Goal: Communication & Community: Answer question/provide support

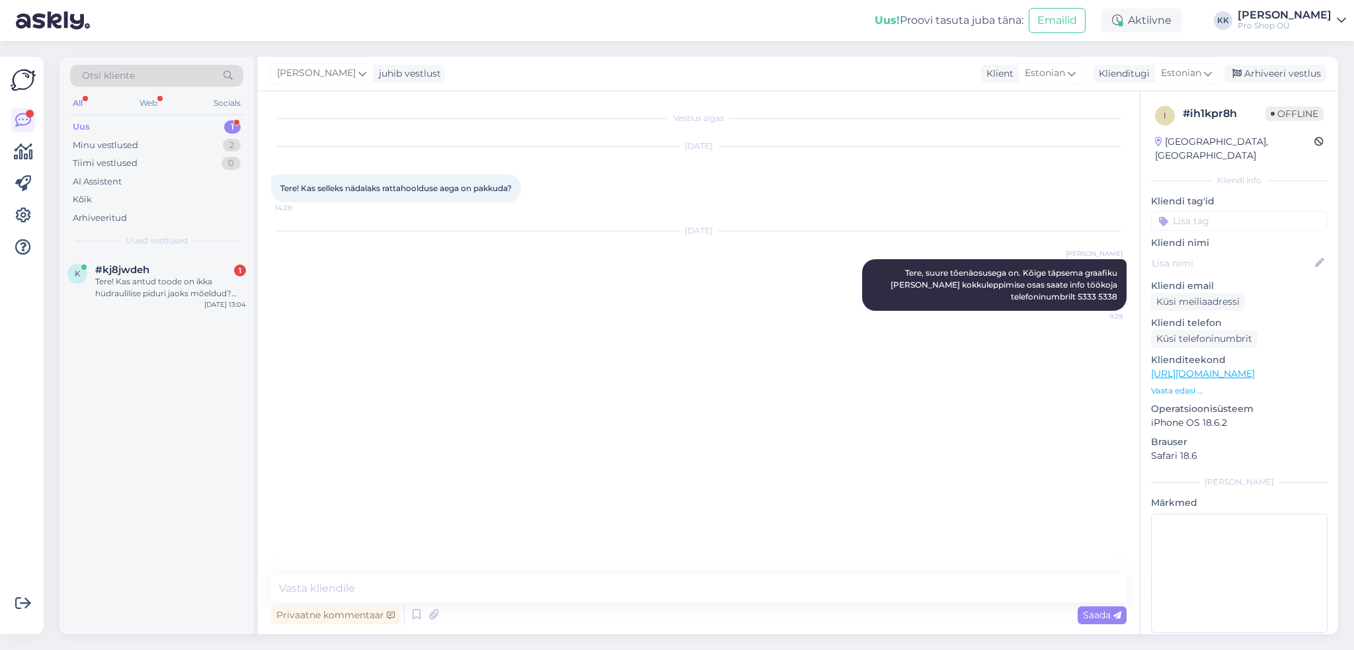
click at [159, 286] on div "Tere! Kas antud toode on ikka hüdraulilise piduri jaoks mõeldud? [URL][DOMAIN_N…" at bounding box center [170, 288] width 151 height 24
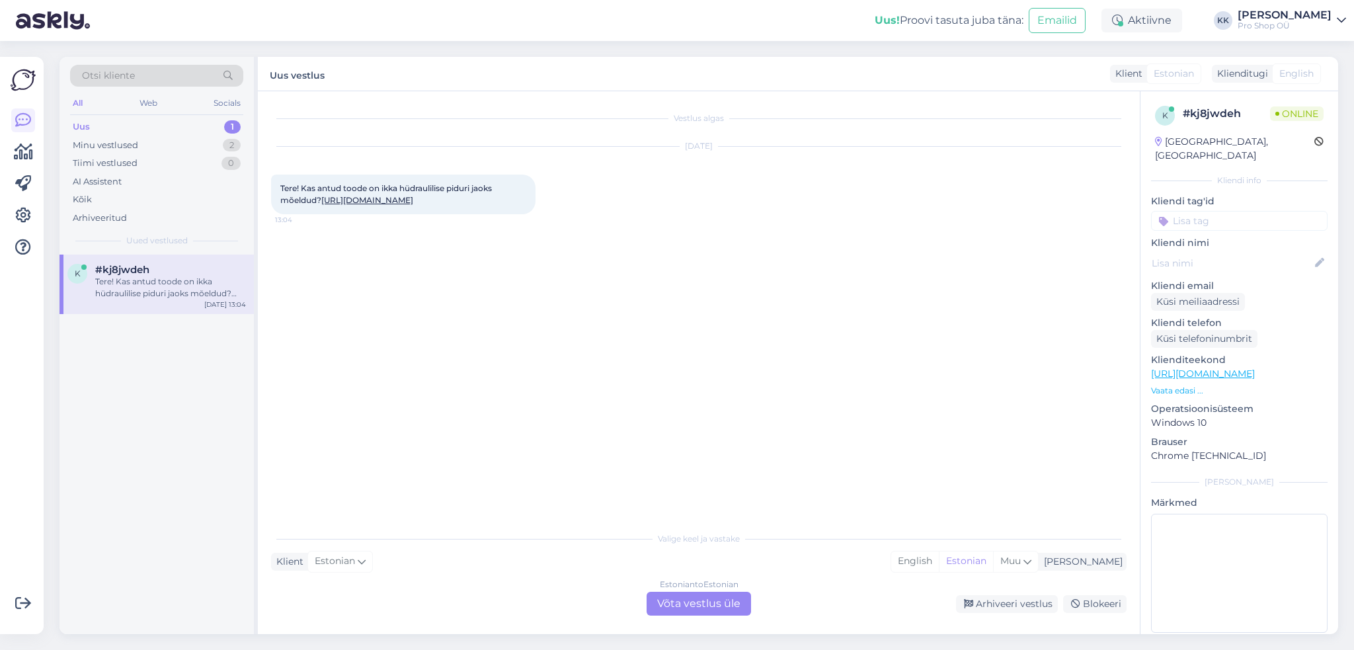
click at [663, 595] on div "Estonian to Estonian Võta vestlus üle" at bounding box center [699, 604] width 104 height 24
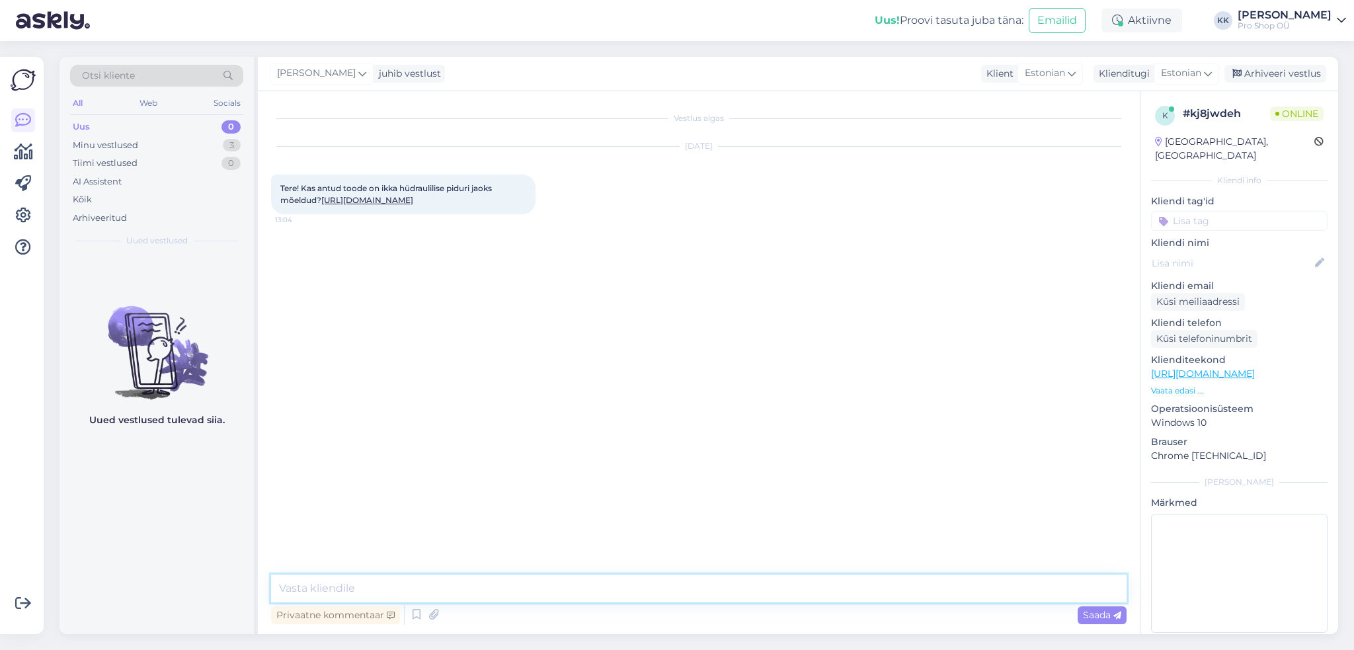
click at [653, 594] on textarea at bounding box center [699, 589] width 856 height 28
type textarea "Tere, kohe vaatan"
click at [379, 200] on link "[URL][DOMAIN_NAME]" at bounding box center [367, 200] width 92 height 10
click at [479, 584] on textarea at bounding box center [699, 589] width 856 height 28
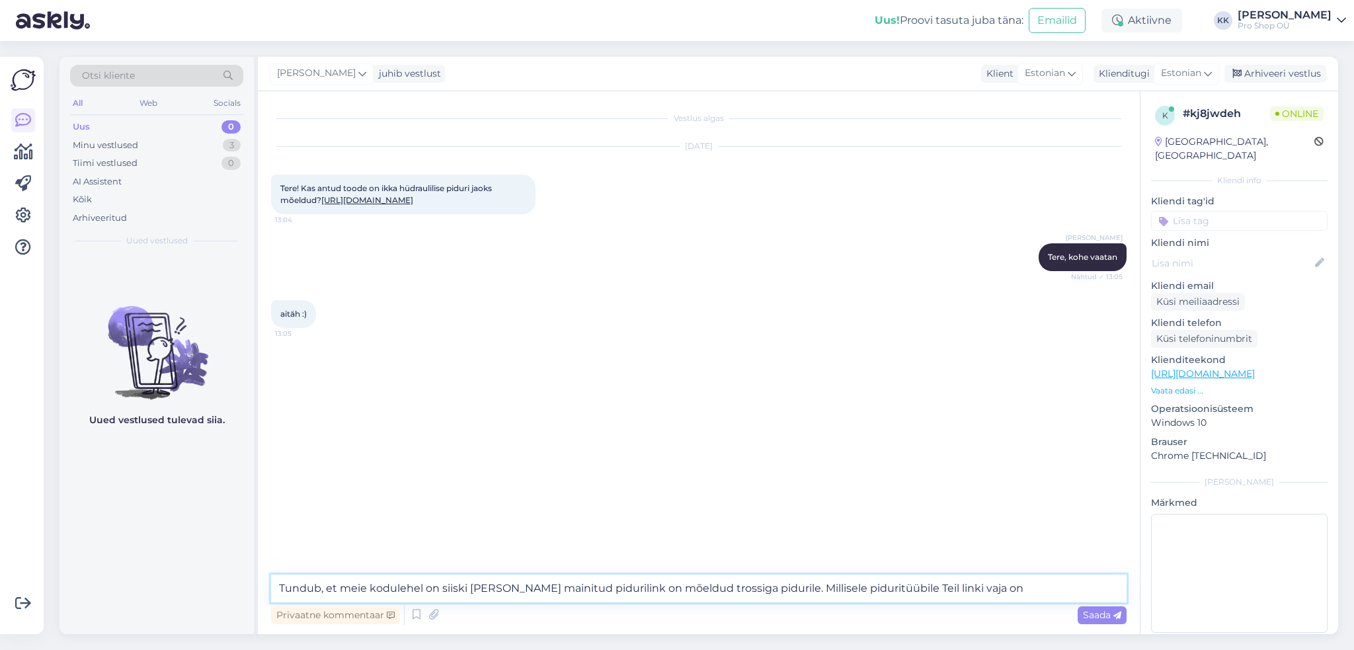
type textarea "Tundub, et meie kodulehel on siiski [PERSON_NAME] mainitud pidurilink on mõeldu…"
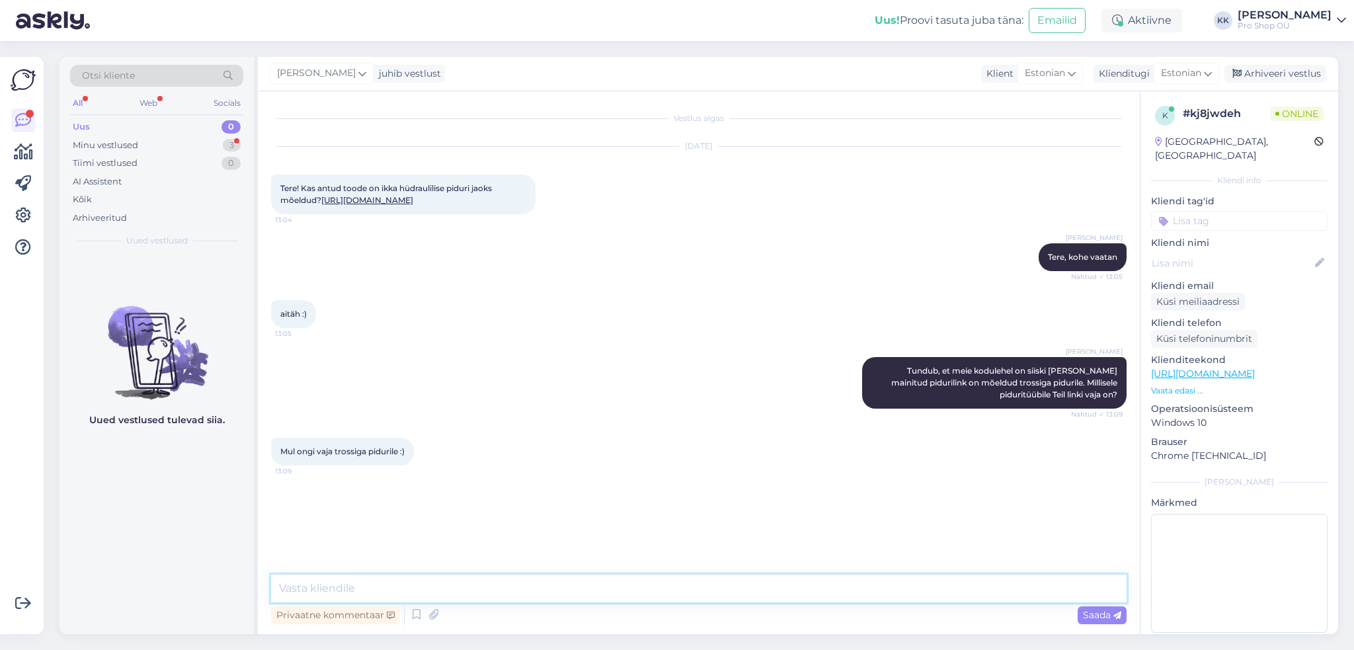
click at [577, 590] on textarea at bounding box center [699, 589] width 856 height 28
type textarea "Okei, siis R8000 sobib :)"
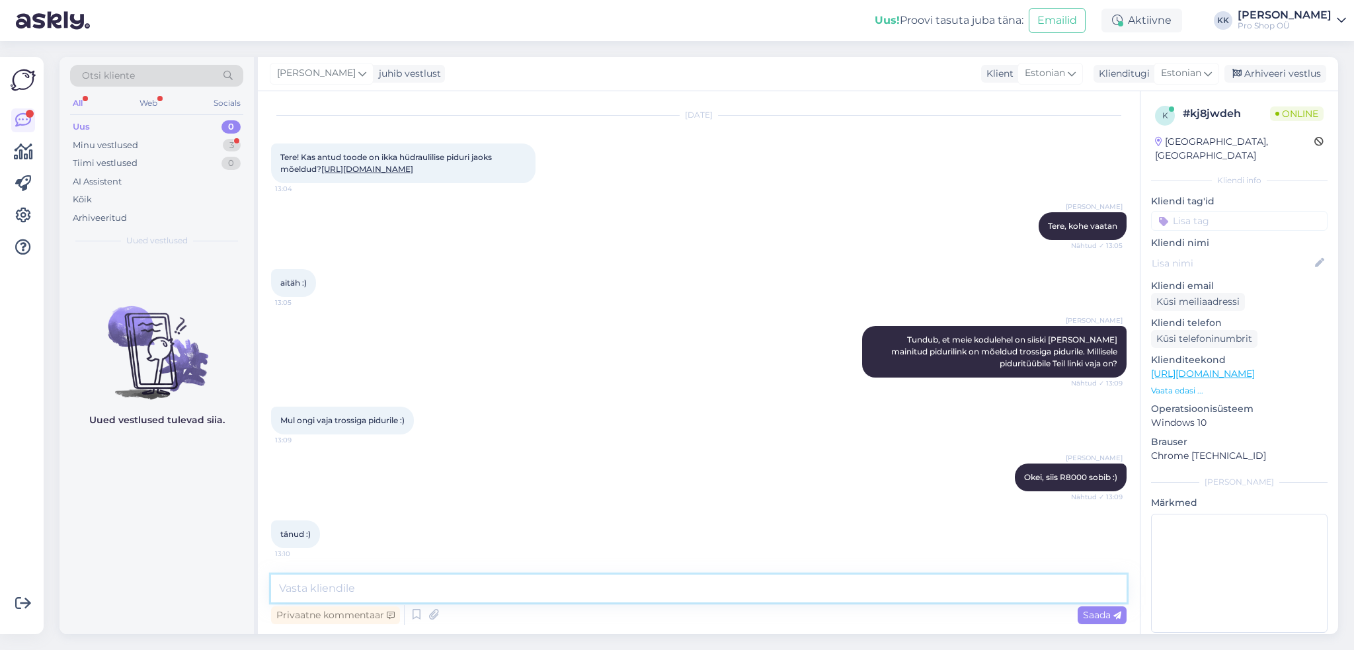
click at [766, 590] on textarea at bounding box center [699, 589] width 856 height 28
type textarea "Palun-palun!"
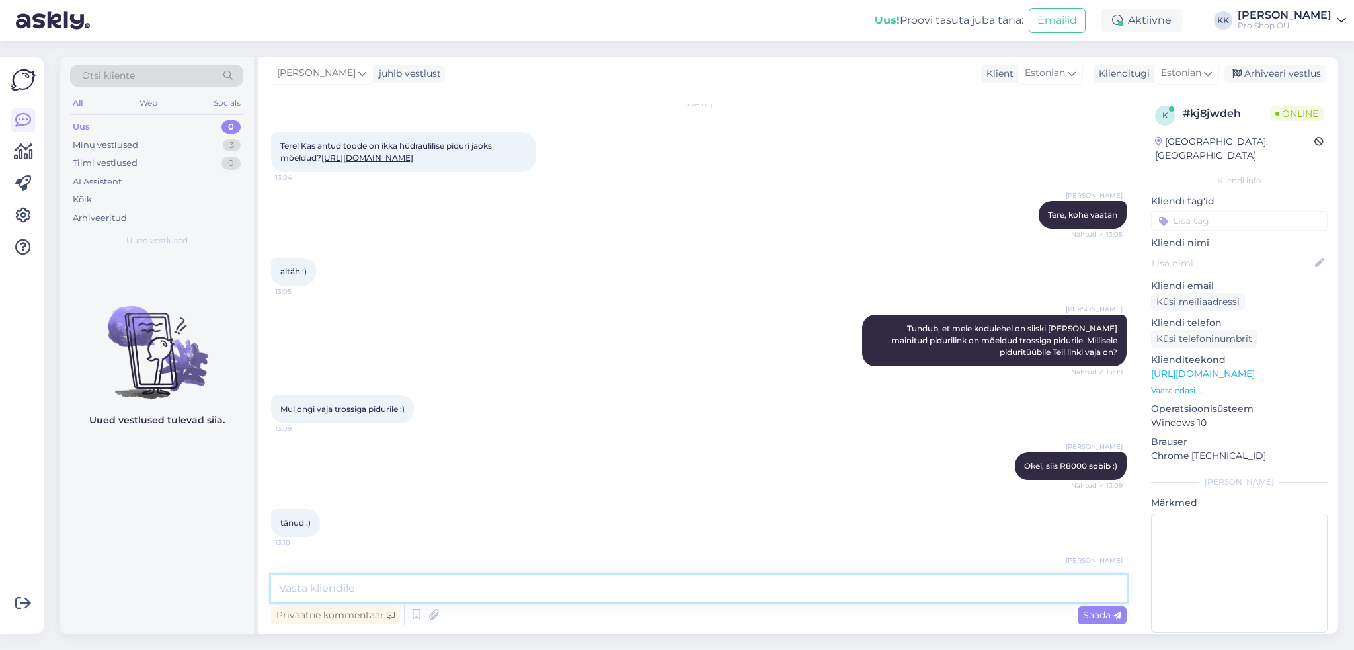
scroll to position [99, 0]
